Goal: Information Seeking & Learning: Check status

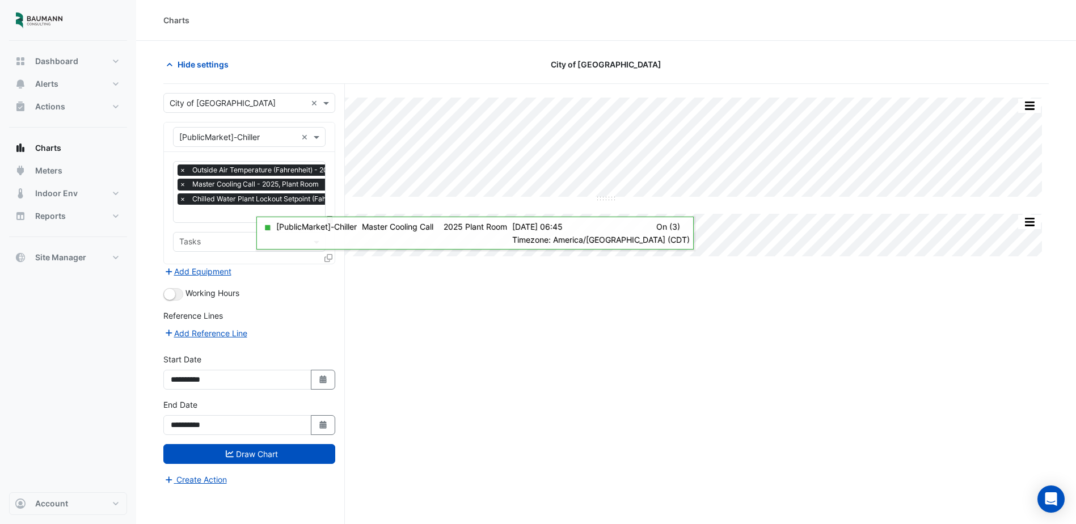
scroll to position [0, 6]
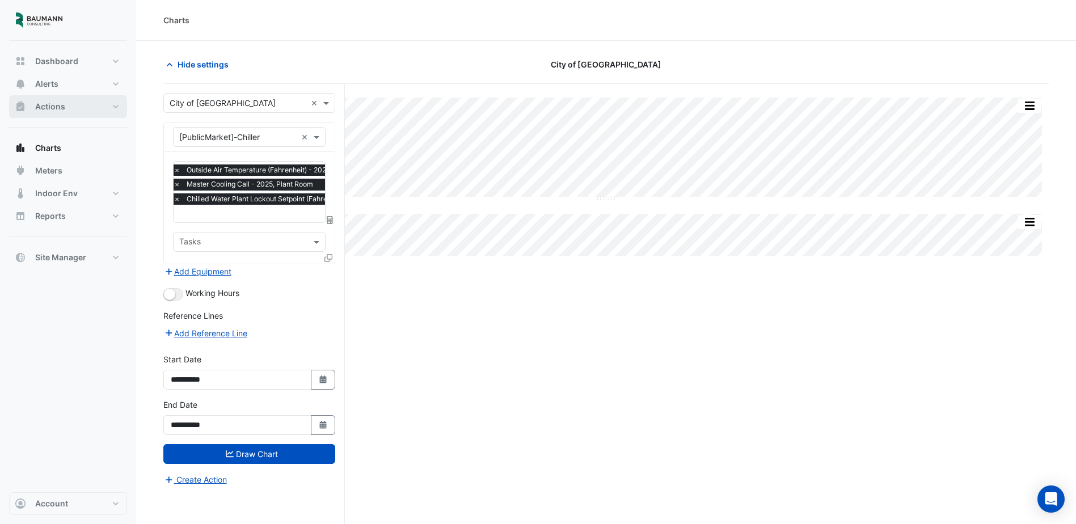
click at [41, 102] on span "Actions" at bounding box center [50, 106] width 30 height 11
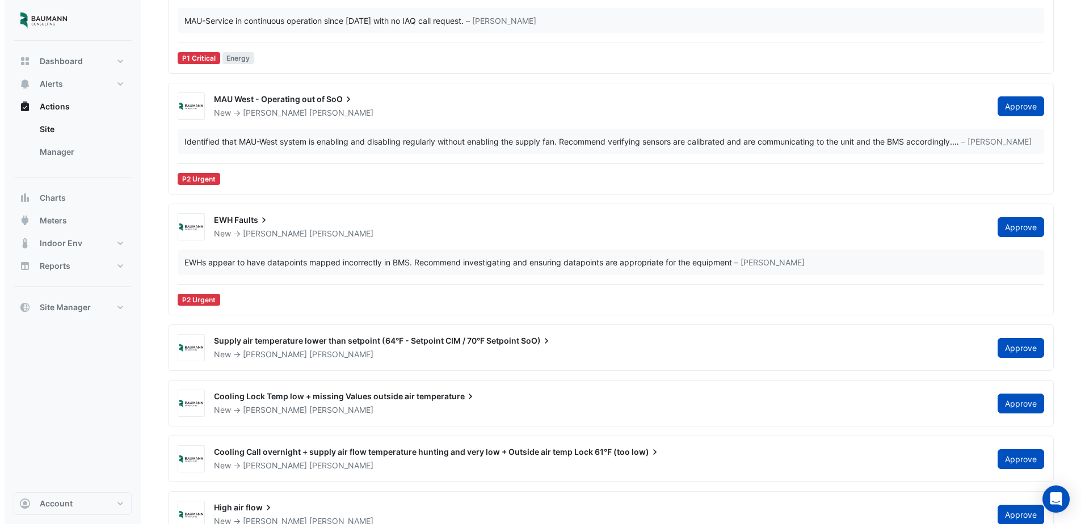
scroll to position [170, 0]
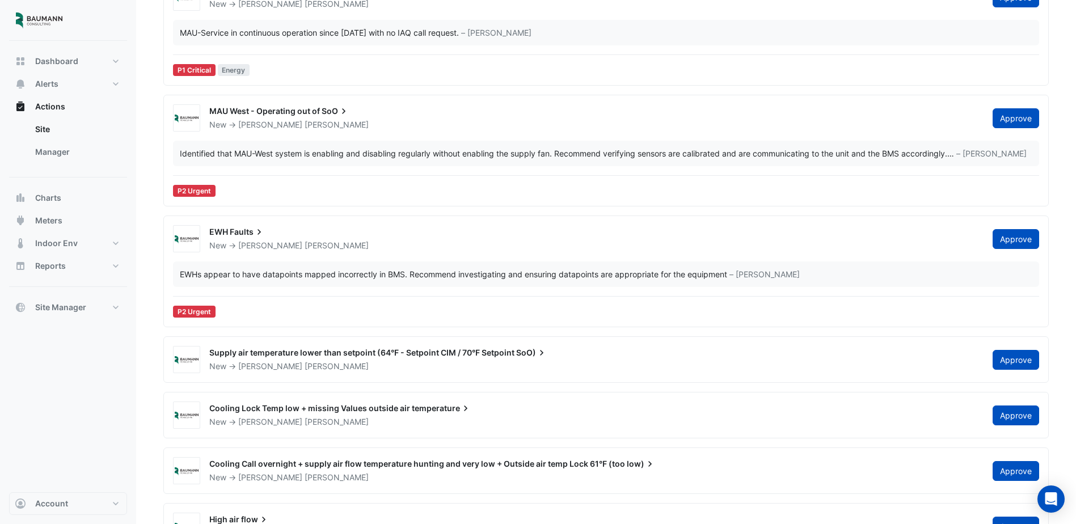
click at [315, 108] on span "MAU West - Operating out of" at bounding box center [264, 111] width 111 height 10
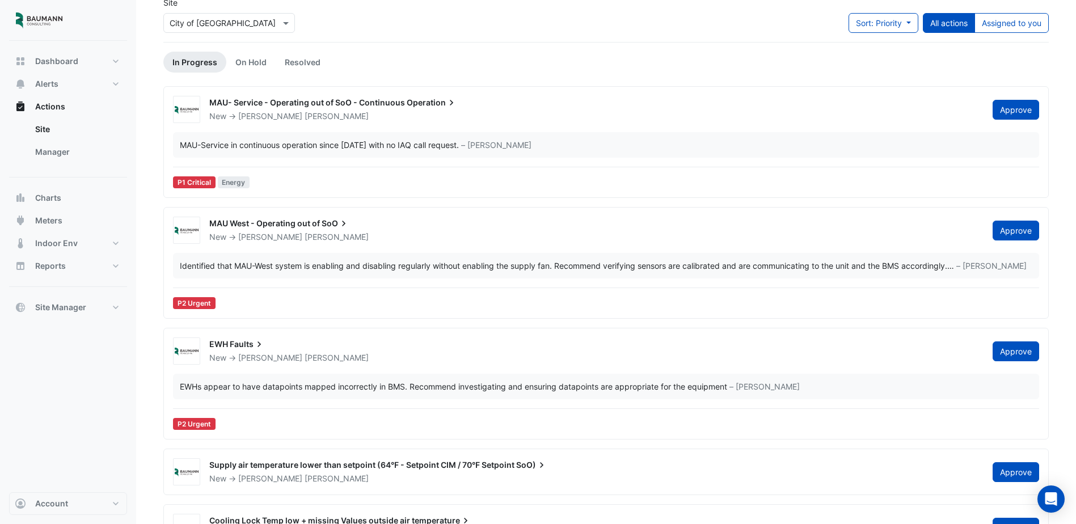
scroll to position [57, 0]
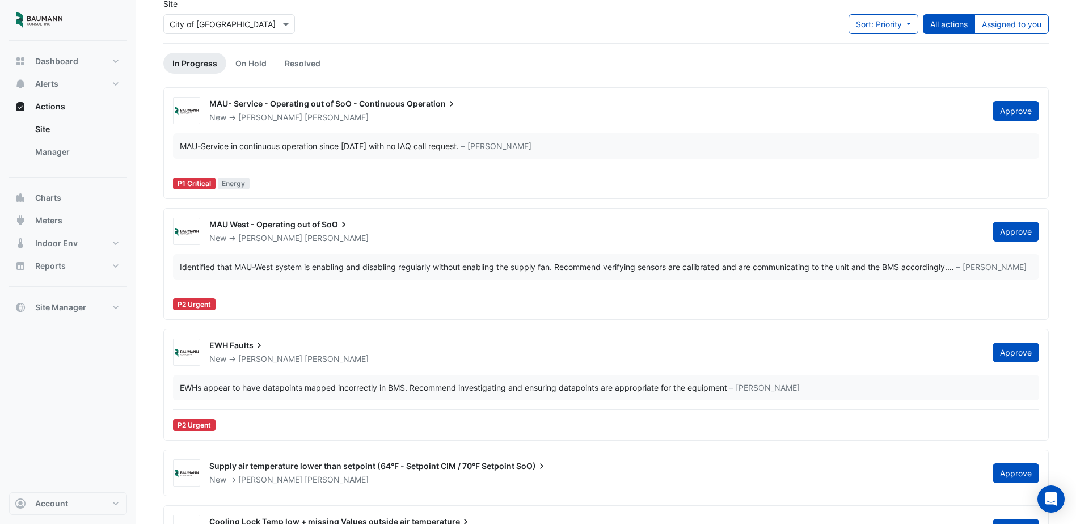
click at [300, 100] on span "MAU- Service - Operating out of SoO - Continuous" at bounding box center [307, 104] width 196 height 10
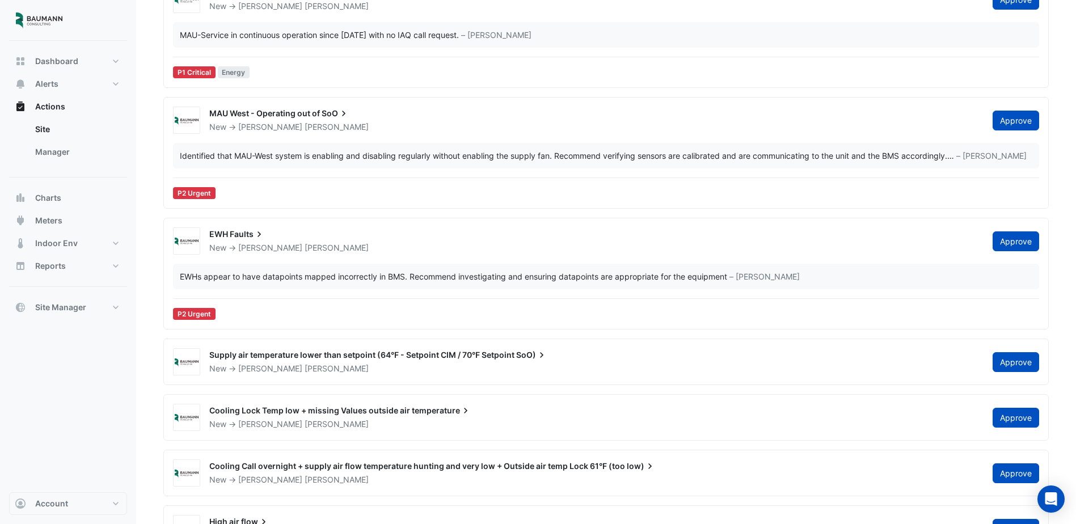
scroll to position [227, 0]
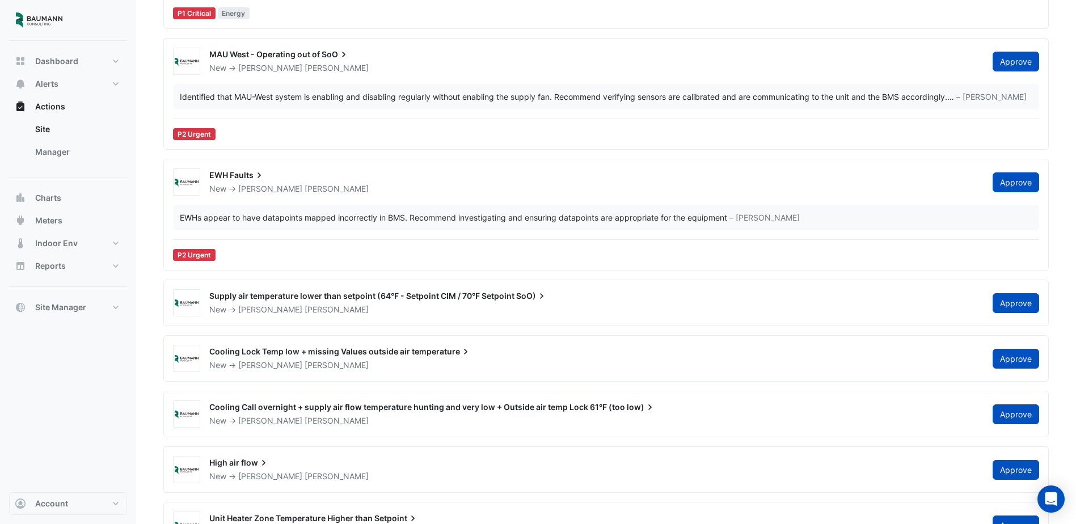
click at [318, 297] on span "Supply air temperature lower than setpoint (64°F - Setpoint CIM / 70°F Setpoint" at bounding box center [361, 296] width 305 height 10
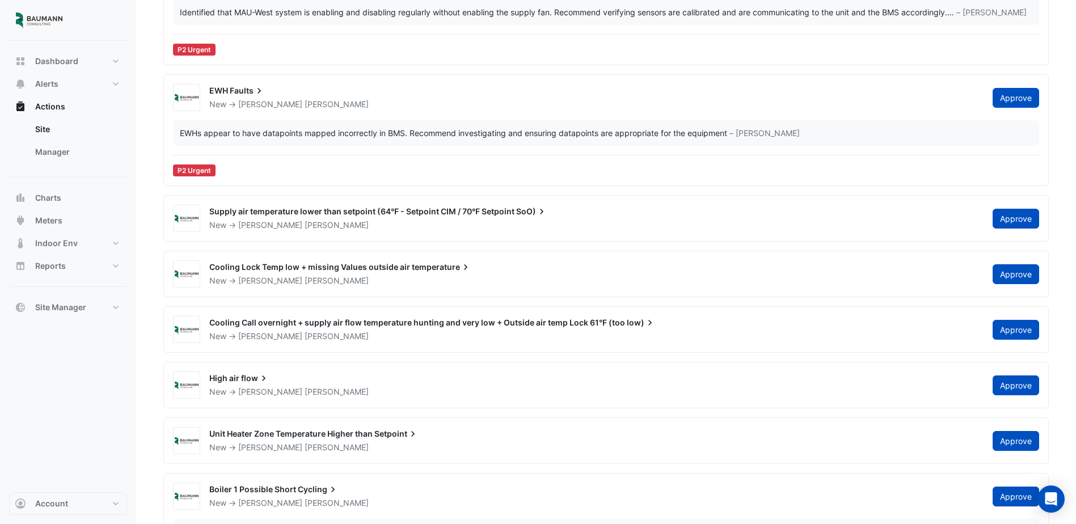
scroll to position [454, 0]
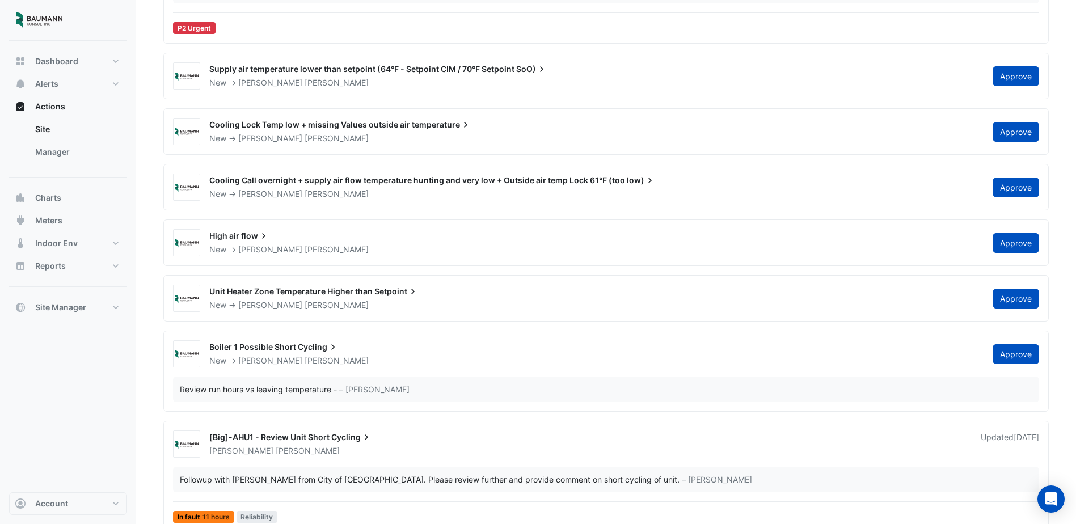
click at [322, 292] on span "Unit Heater Zone Temperature Higher than" at bounding box center [290, 291] width 163 height 10
